Goal: Check status: Check status

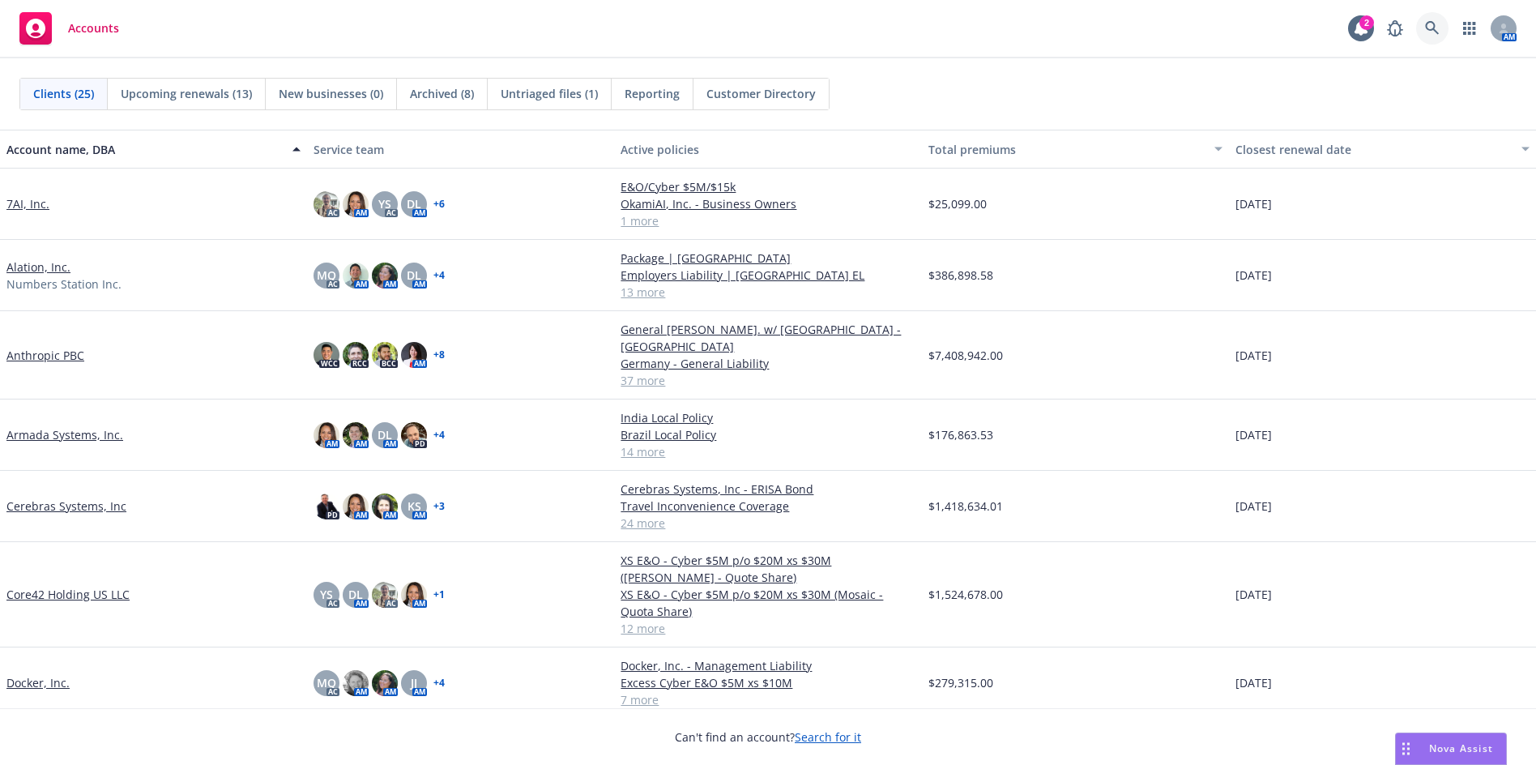
click at [1443, 28] on link at bounding box center [1432, 28] width 32 height 32
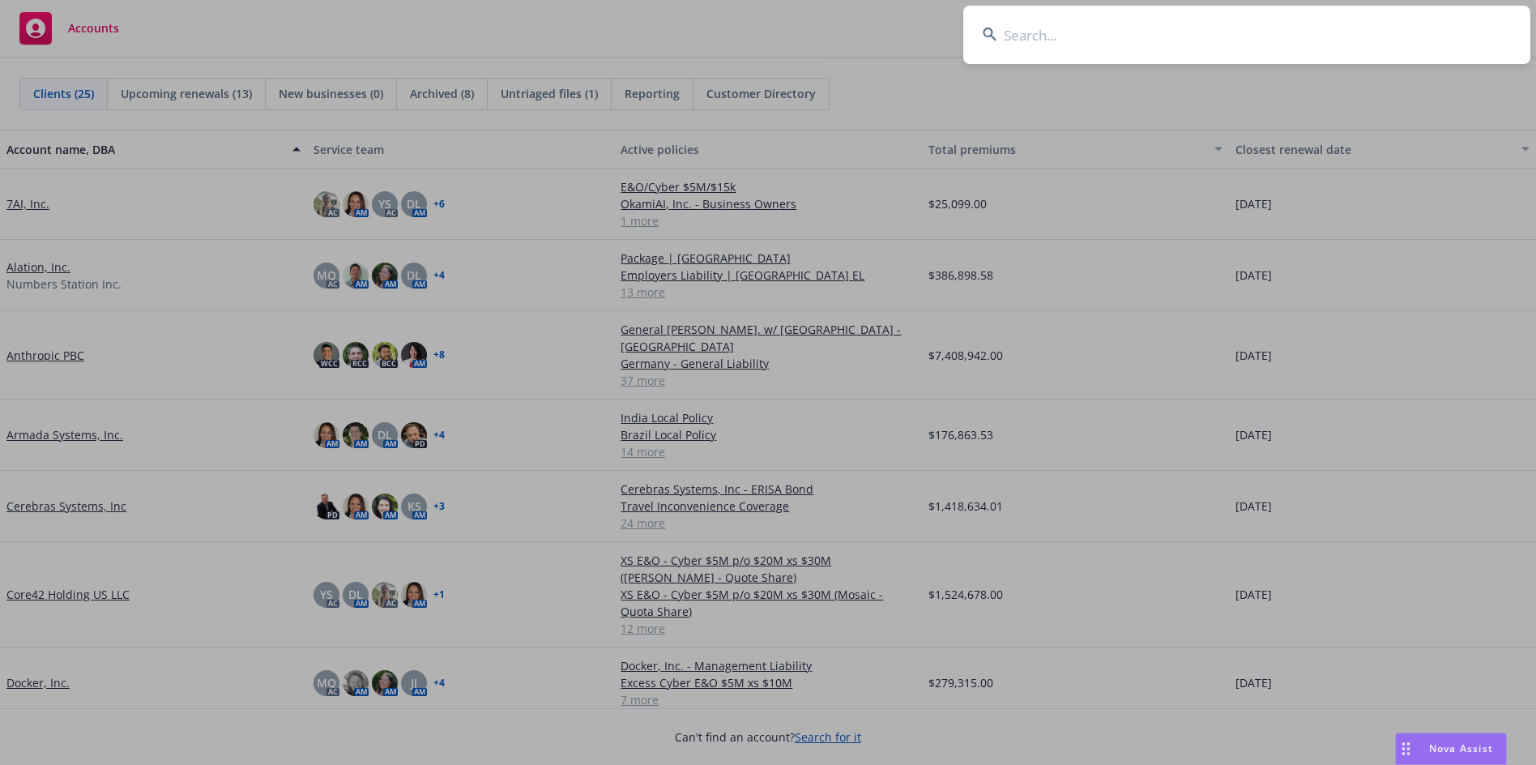
type input "G74467313"
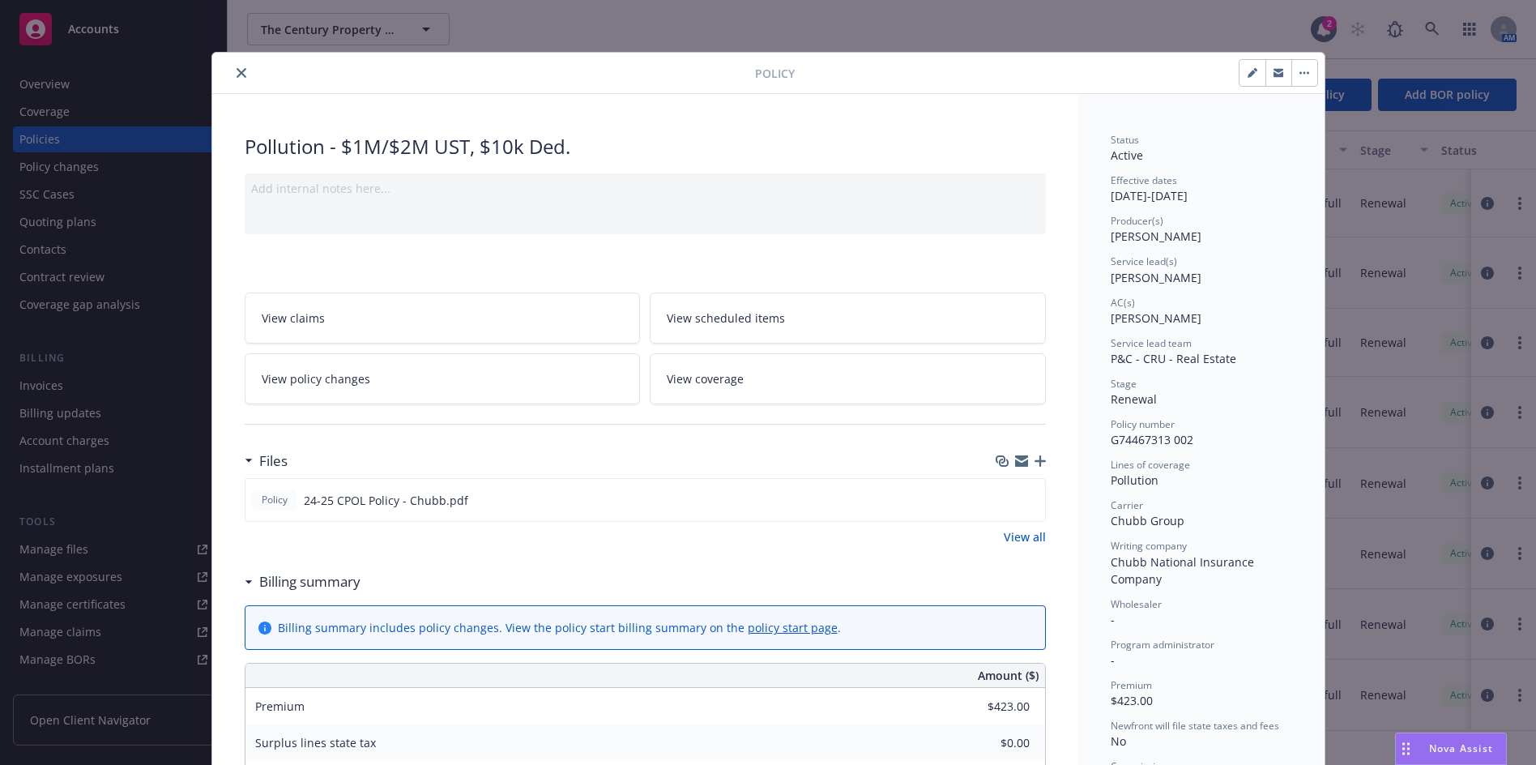
click at [237, 70] on icon "close" at bounding box center [242, 73] width 10 height 10
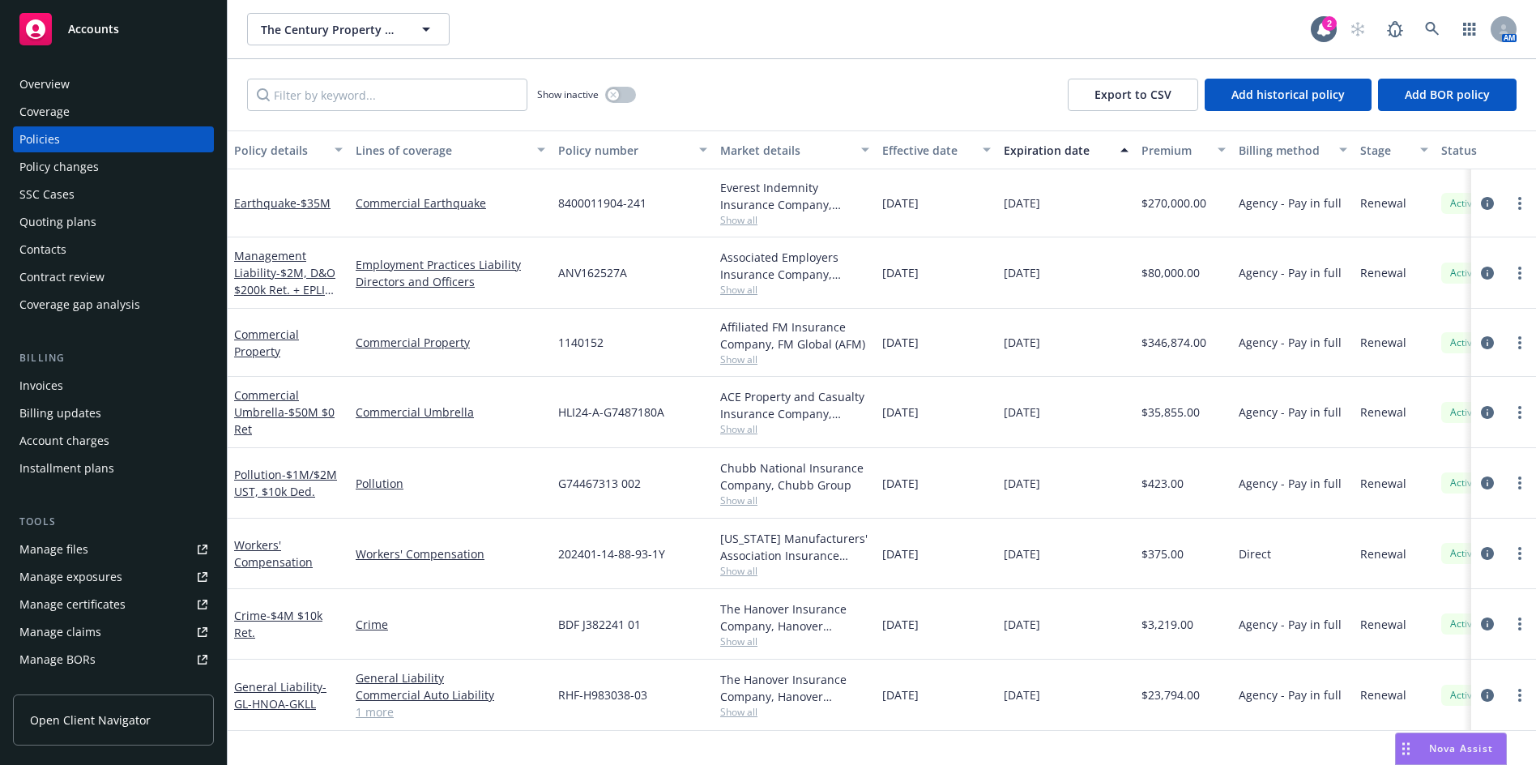
click at [66, 224] on div "Quoting plans" at bounding box center [57, 222] width 77 height 26
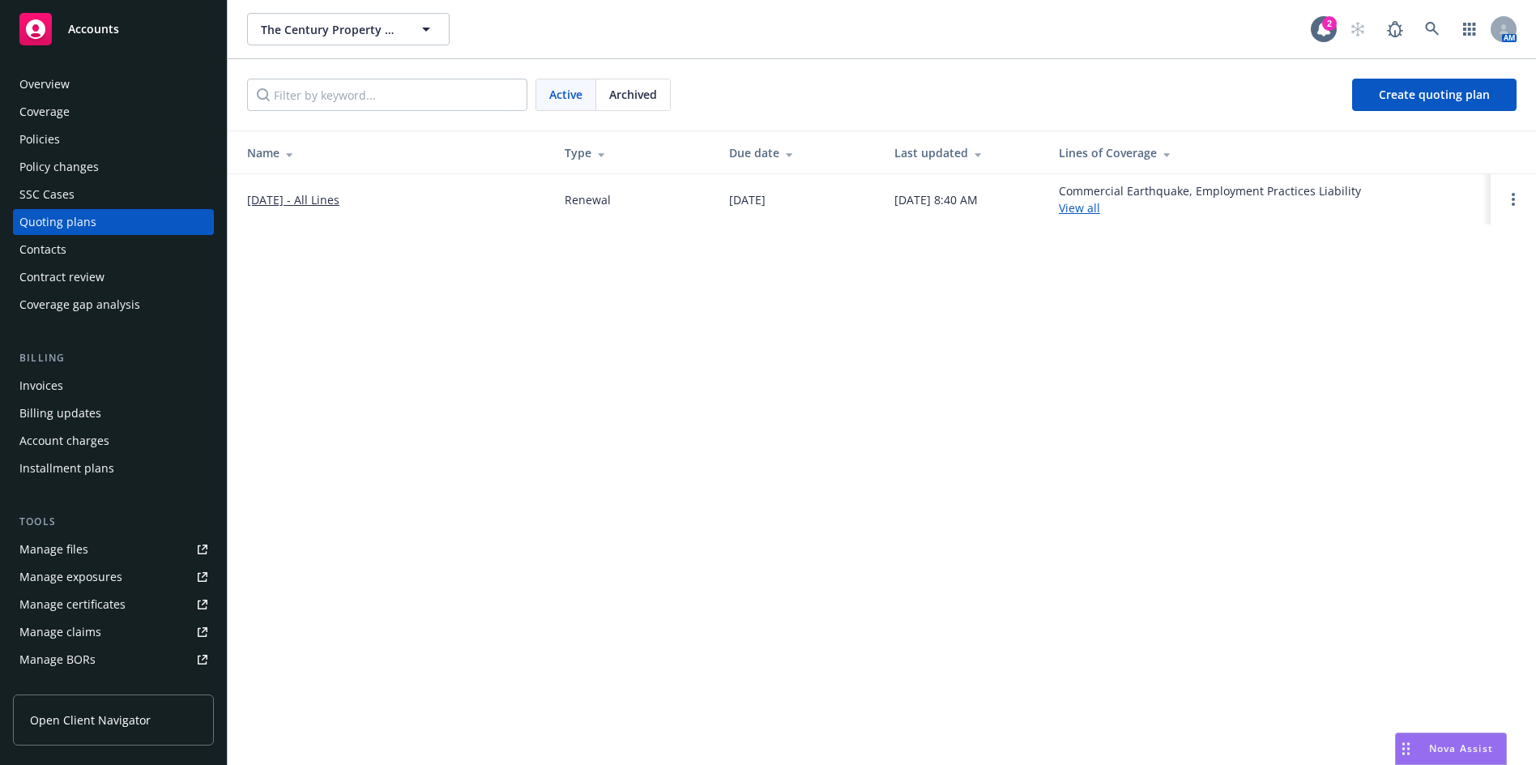
click at [279, 199] on link "[DATE] - All Lines" at bounding box center [293, 199] width 92 height 17
